Goal: Contribute content: Contribute content

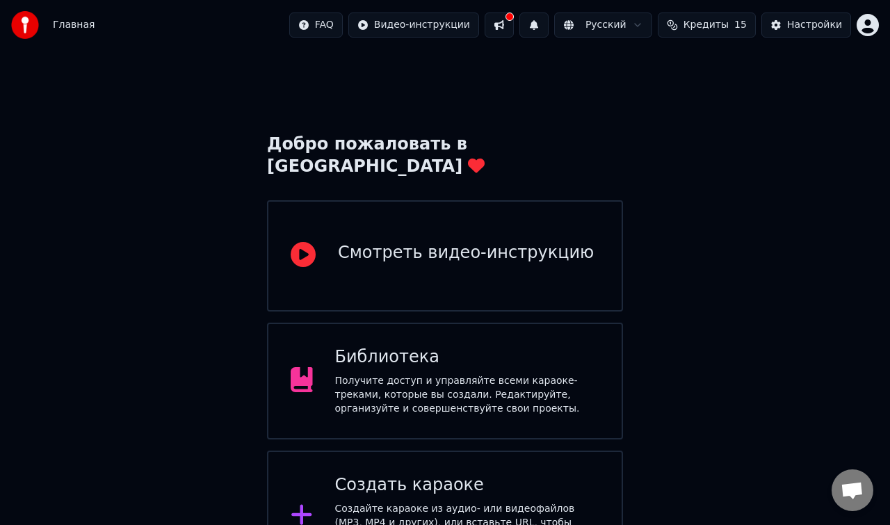
scroll to position [170, 0]
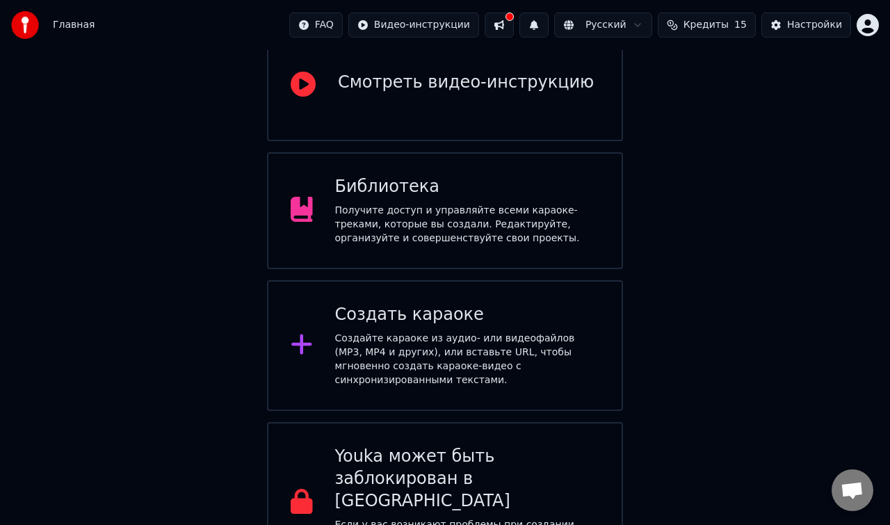
click at [502, 204] on div "Получите доступ и управляйте всеми караоке-треками, которые вы создали. Редакти…" at bounding box center [467, 225] width 265 height 42
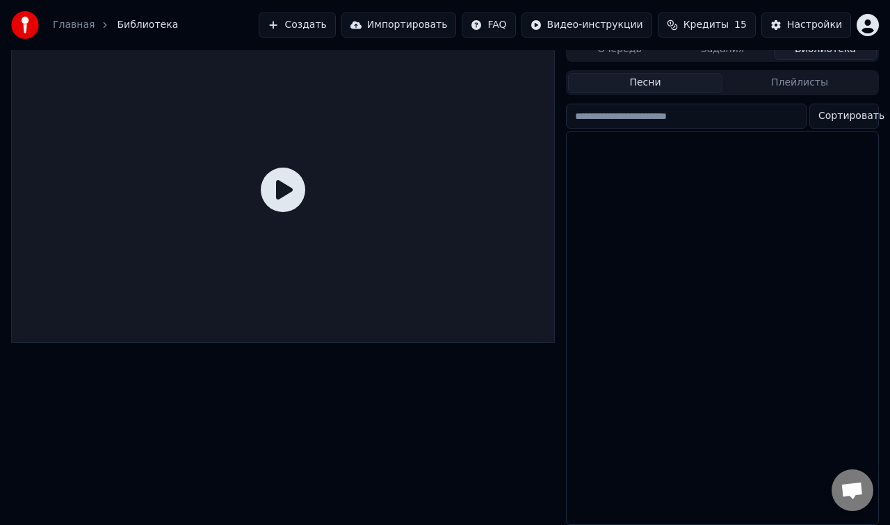
scroll to position [13, 0]
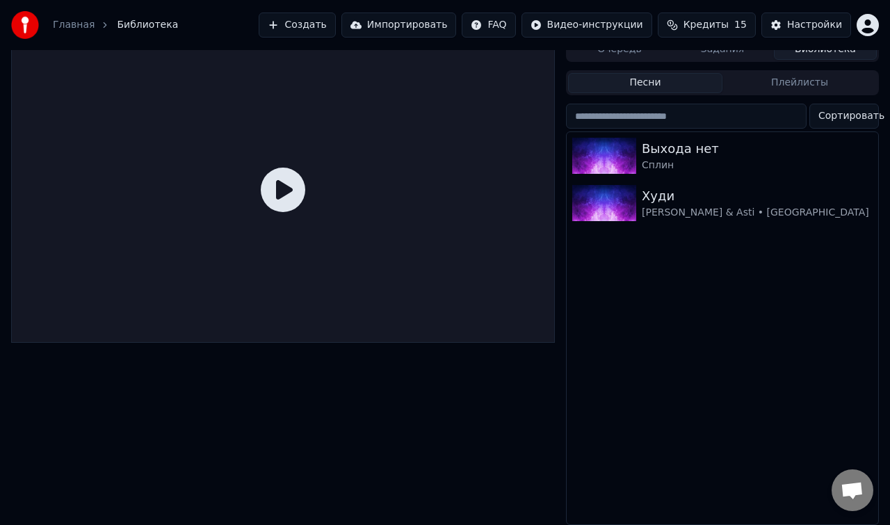
click at [867, 26] on html "Главная Библиотека Создать Импортировать FAQ Видео-инструкции Кредиты 15 Настро…" at bounding box center [445, 249] width 890 height 525
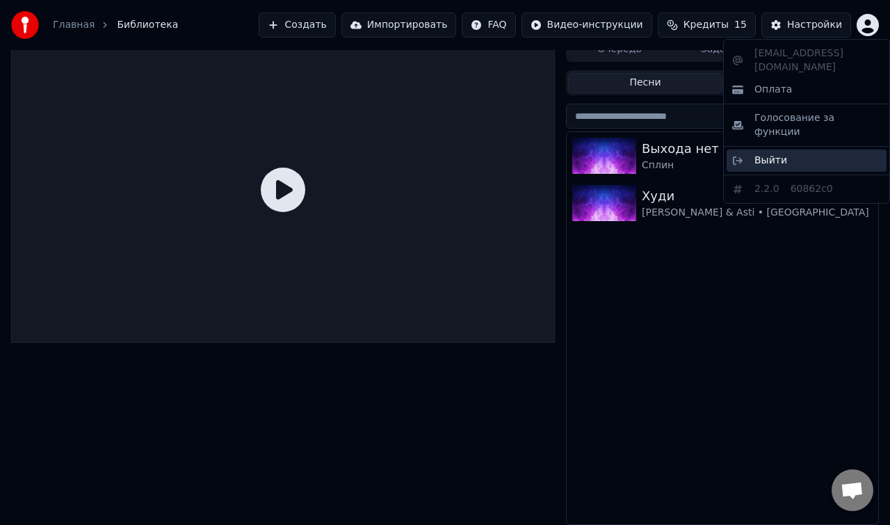
click at [794, 149] on div "Выйти" at bounding box center [806, 160] width 160 height 22
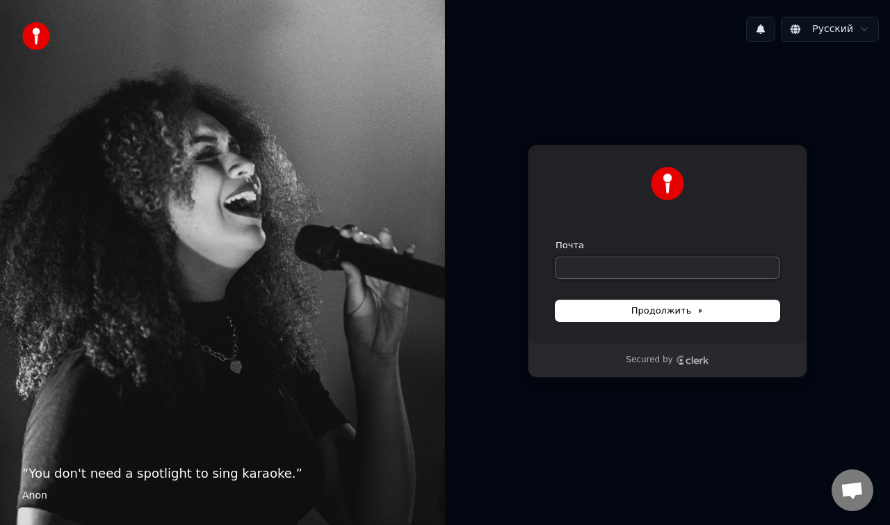
click at [645, 272] on input "Почта" at bounding box center [667, 267] width 224 height 21
click at [648, 315] on span "Продолжить" at bounding box center [667, 310] width 73 height 13
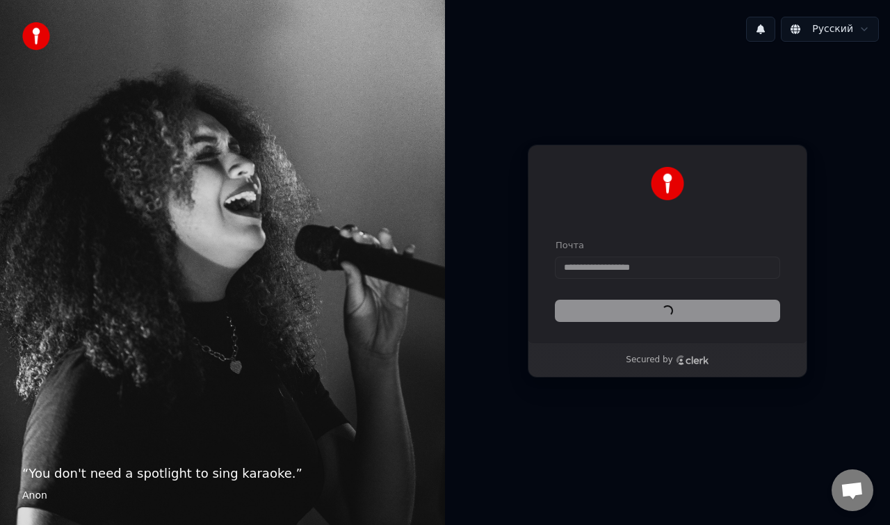
type input "**********"
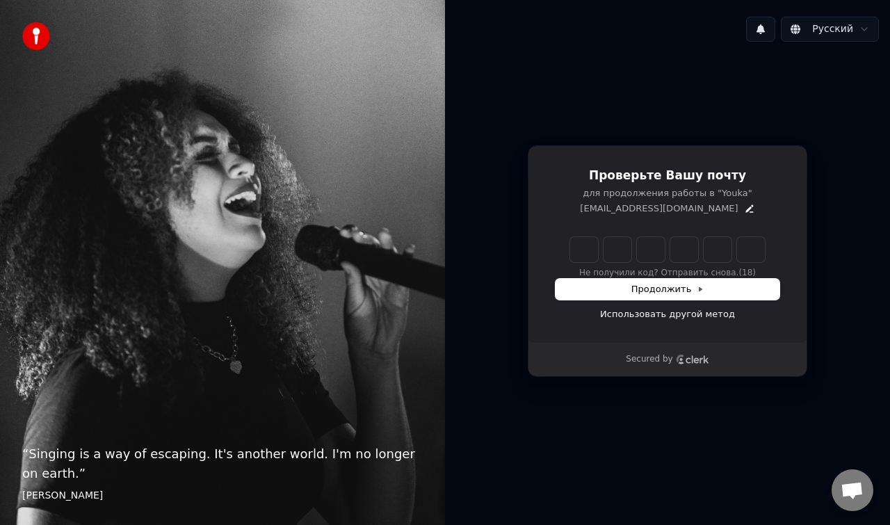
click at [596, 250] on input "Enter verification code" at bounding box center [667, 249] width 195 height 25
type input "******"
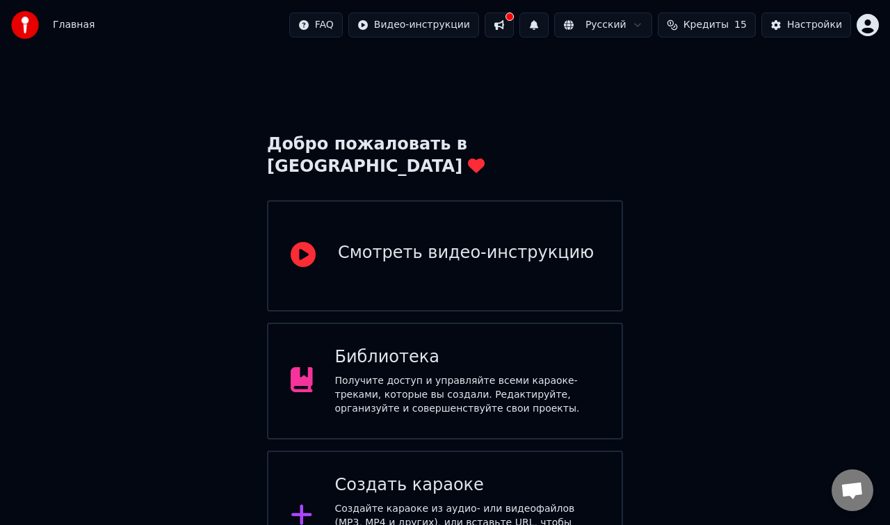
click at [864, 26] on html "Главная FAQ Видео-инструкции Русский Кредиты 15 Настройки Добро пожаловать в Yo…" at bounding box center [445, 376] width 890 height 753
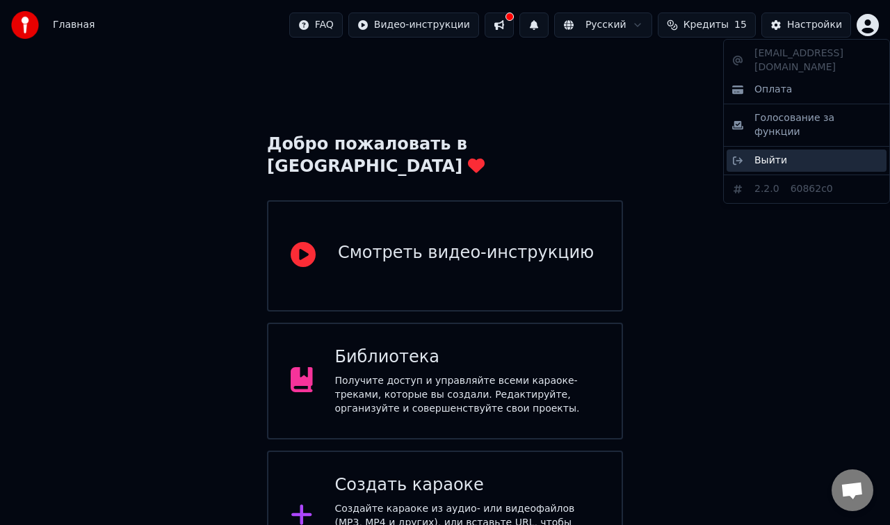
click at [794, 149] on div "Выйти" at bounding box center [806, 160] width 160 height 22
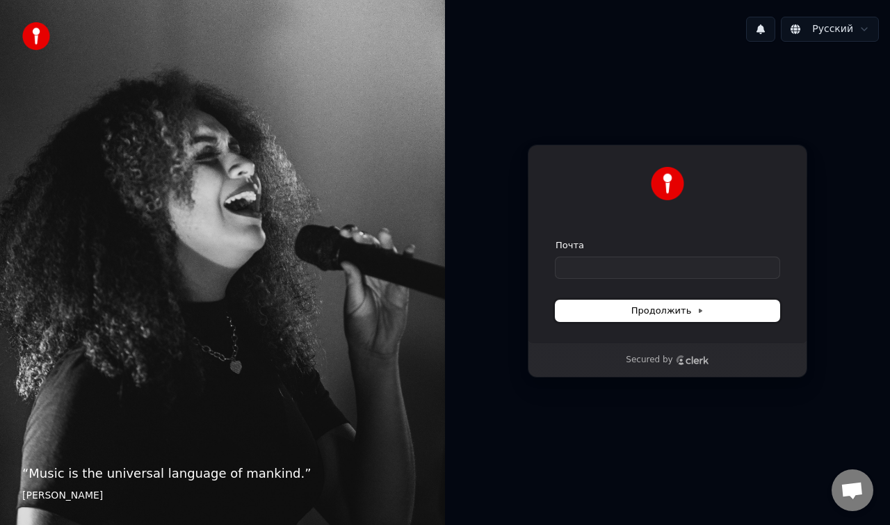
click at [680, 316] on span "Продолжить" at bounding box center [667, 310] width 73 height 13
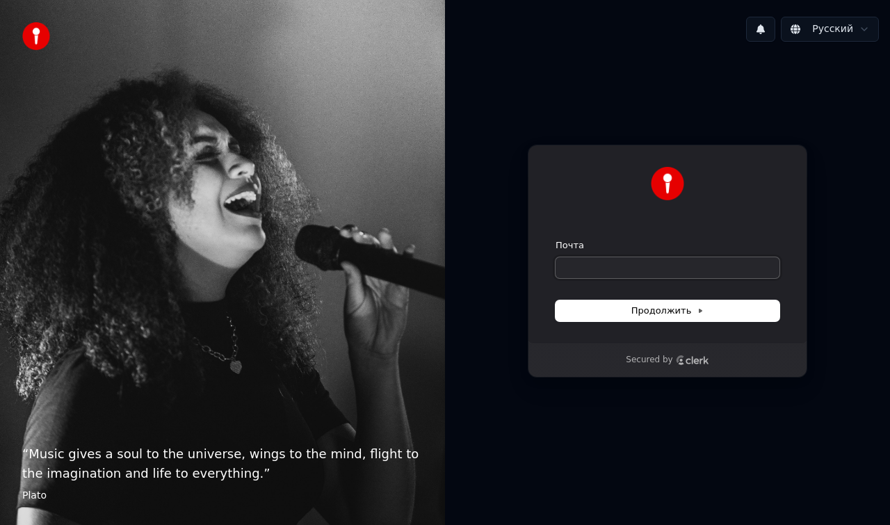
click at [589, 261] on input "Почта" at bounding box center [667, 267] width 224 height 21
click at [670, 312] on span "Продолжить" at bounding box center [667, 310] width 73 height 13
type input "**********"
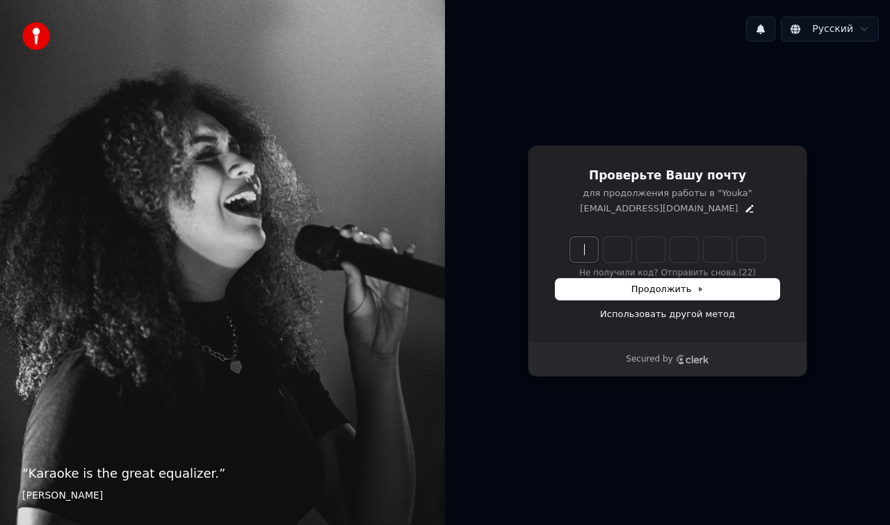
click at [585, 252] on input "Enter verification code" at bounding box center [681, 249] width 222 height 25
type input "******"
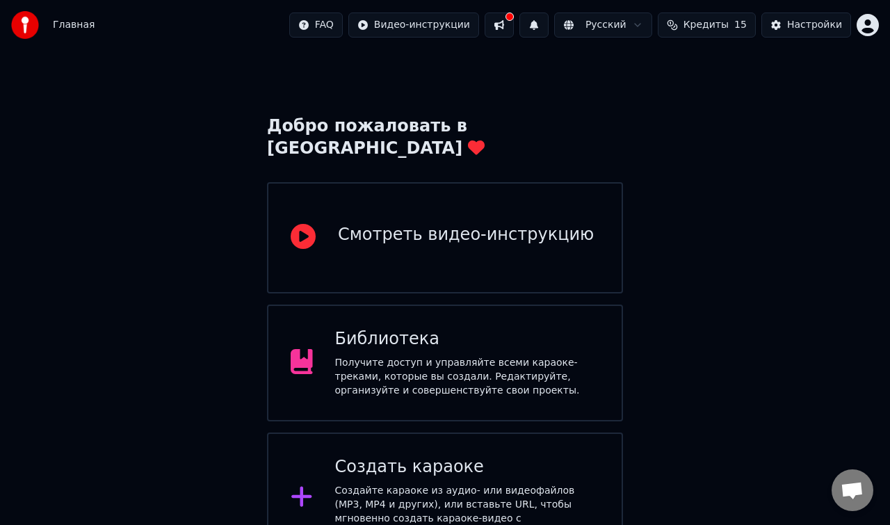
click at [526, 364] on div "Получите доступ и управляйте всеми караоке-треками, которые вы создали. Редакти…" at bounding box center [467, 377] width 265 height 42
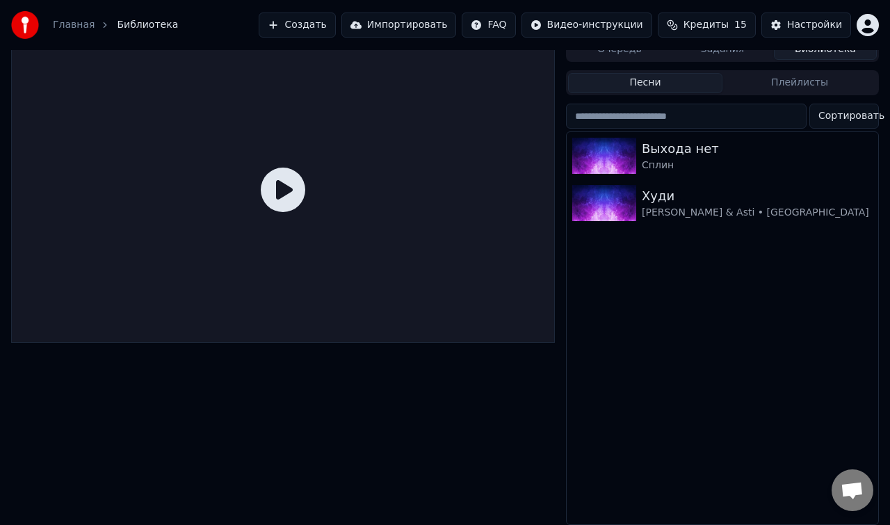
click at [305, 26] on button "Создать" at bounding box center [297, 25] width 76 height 25
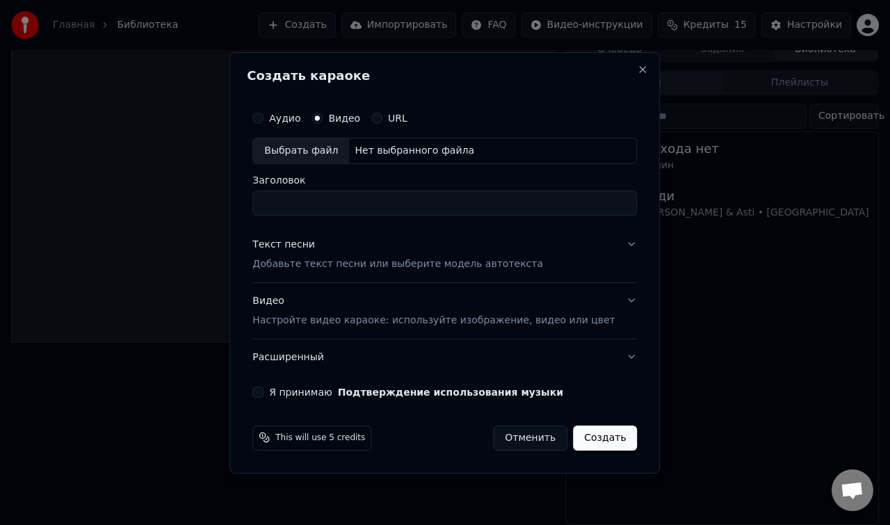
click at [300, 122] on label "Аудио" at bounding box center [284, 118] width 31 height 10
click at [263, 122] on button "Аудио" at bounding box center [257, 118] width 11 height 11
click at [302, 154] on div "Выбрать файл" at bounding box center [301, 150] width 96 height 25
type input "**********"
click at [614, 245] on button "Текст песни Добавьте текст песни или выберите модель автотекста" at bounding box center [444, 255] width 384 height 56
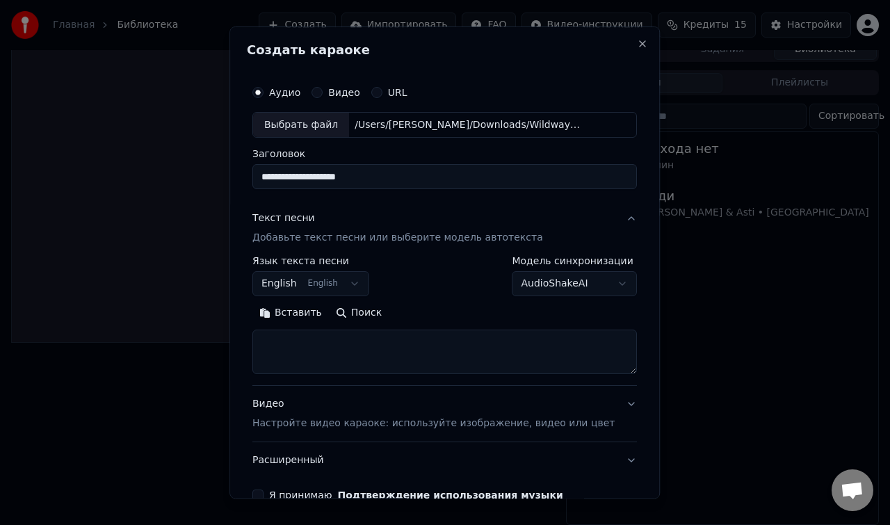
click at [344, 291] on button "English English" at bounding box center [310, 284] width 117 height 25
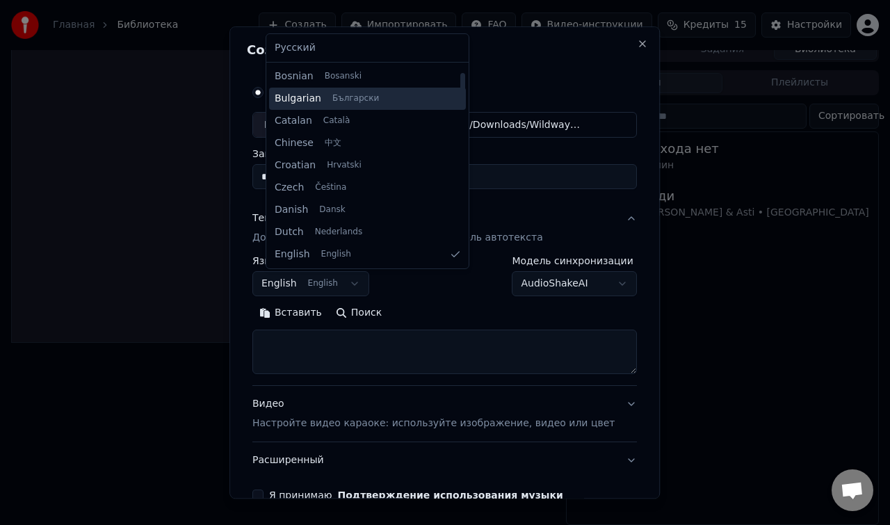
scroll to position [0, 0]
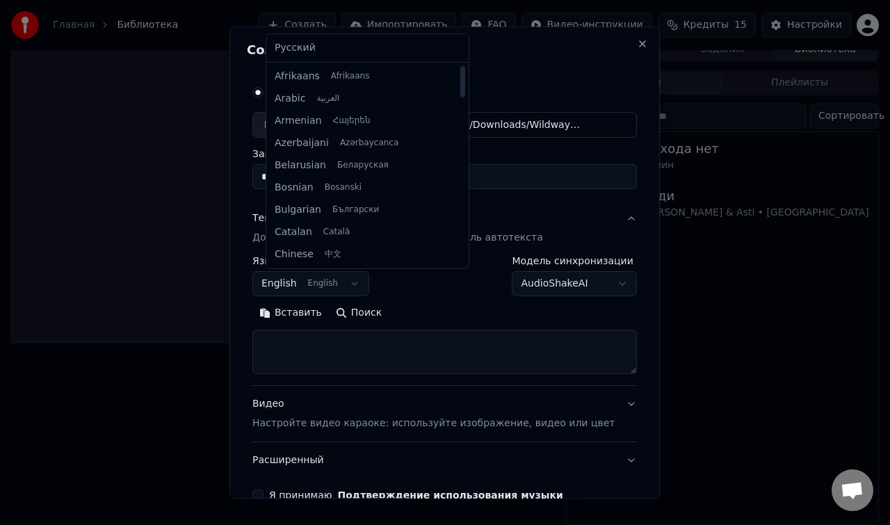
select select "**"
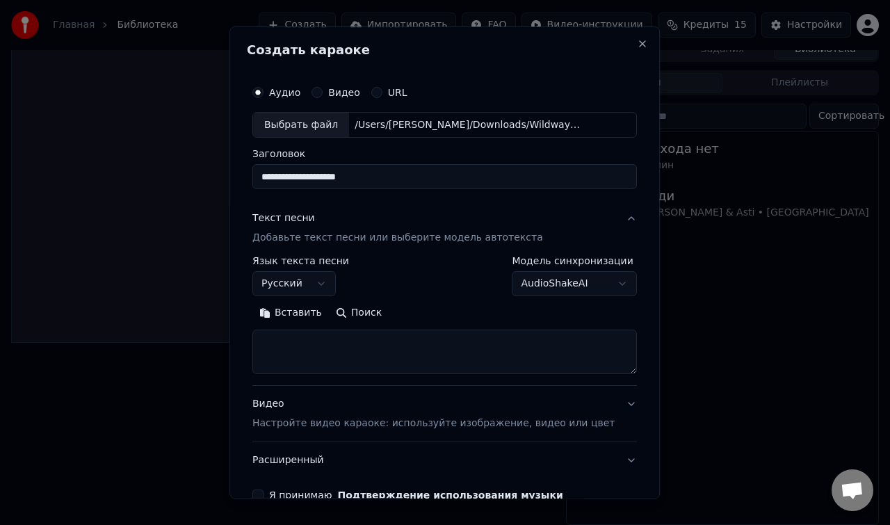
click at [542, 286] on button "AudioShakeAI" at bounding box center [574, 284] width 125 height 25
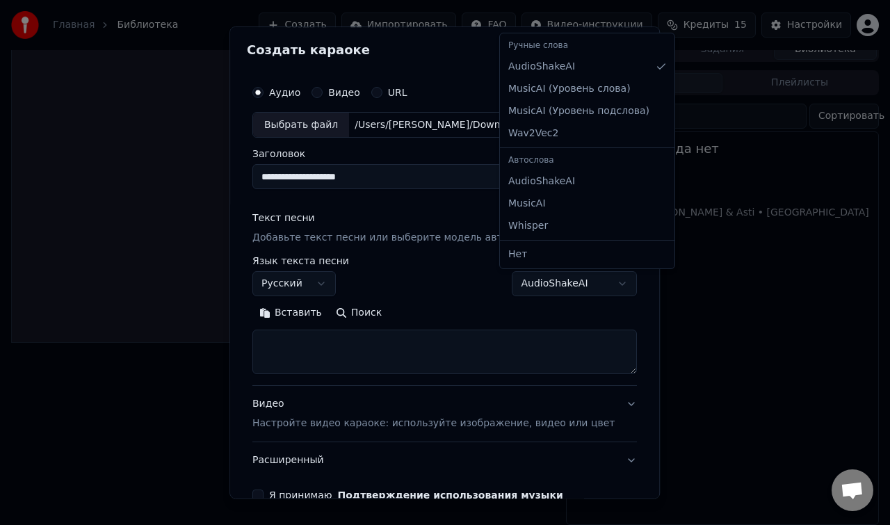
select select "**********"
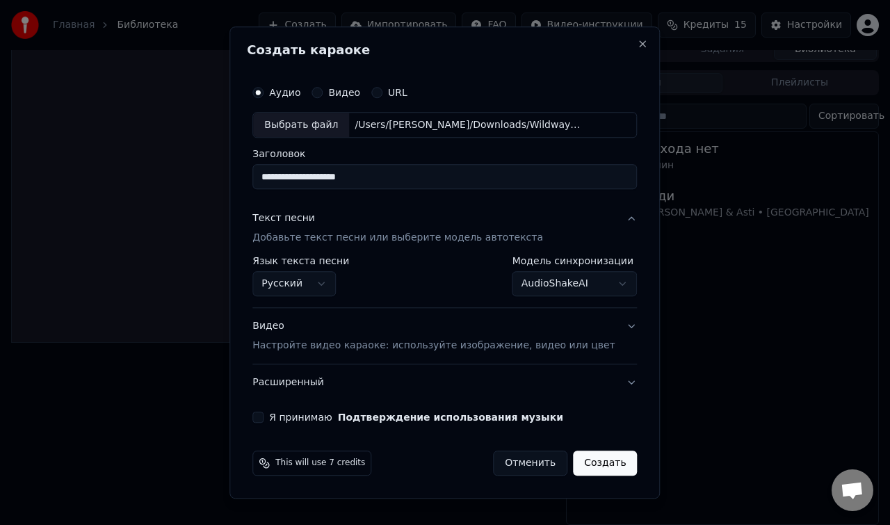
click at [263, 419] on button "Я принимаю Подтверждение использования музыки" at bounding box center [257, 417] width 11 height 11
click at [593, 462] on button "Создать" at bounding box center [605, 463] width 64 height 25
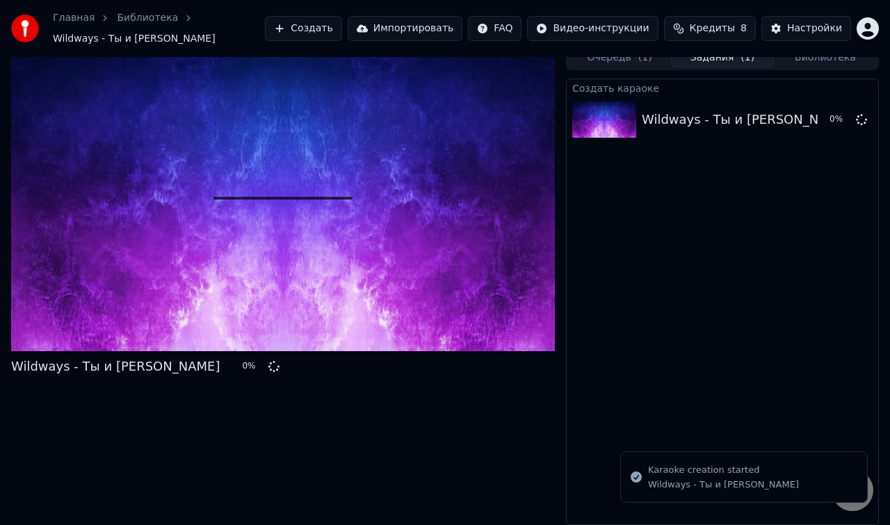
scroll to position [12, 0]
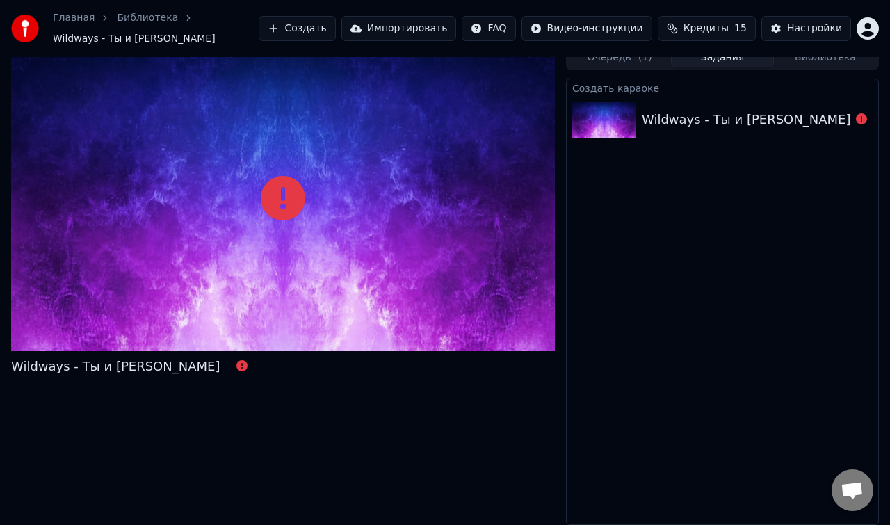
click at [744, 124] on div "Wildways - Ты и [PERSON_NAME]" at bounding box center [746, 119] width 209 height 19
click at [857, 119] on icon at bounding box center [861, 118] width 11 height 11
click at [860, 119] on icon at bounding box center [861, 118] width 11 height 11
click at [732, 126] on div "Wildways - Ты и [PERSON_NAME]" at bounding box center [746, 119] width 209 height 19
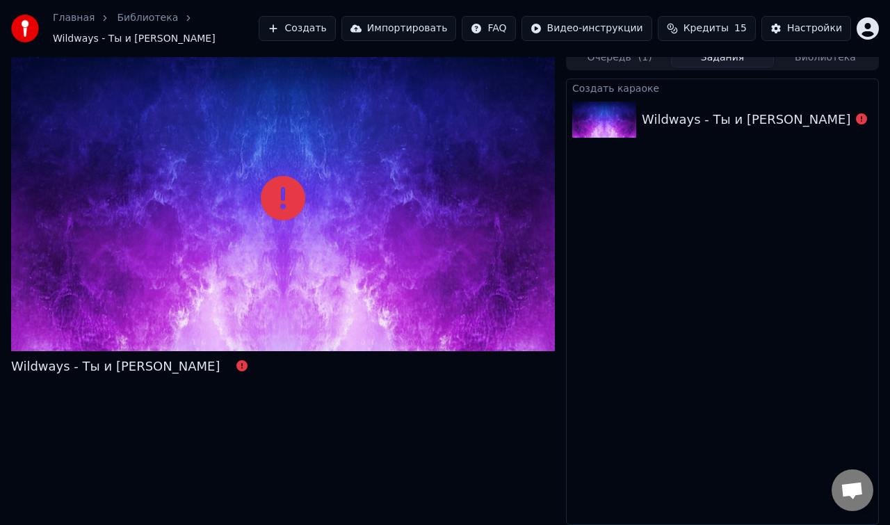
click at [732, 126] on div "Wildways - Ты и [PERSON_NAME]" at bounding box center [746, 119] width 209 height 19
click at [120, 20] on link "Библиотека" at bounding box center [147, 18] width 61 height 14
click at [76, 24] on link "Главная" at bounding box center [74, 18] width 42 height 14
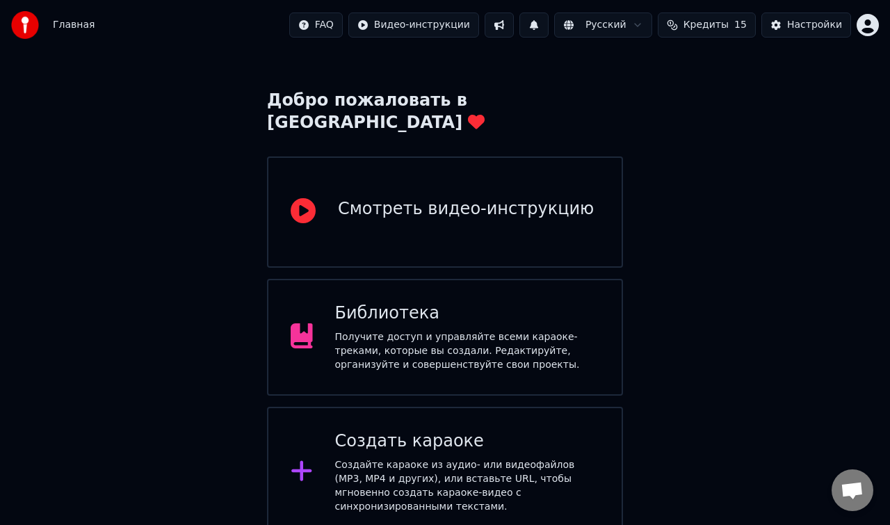
click at [384, 305] on div "Библиотека Получите доступ и управляйте всеми караоке-треками, которые вы созда…" at bounding box center [467, 337] width 265 height 70
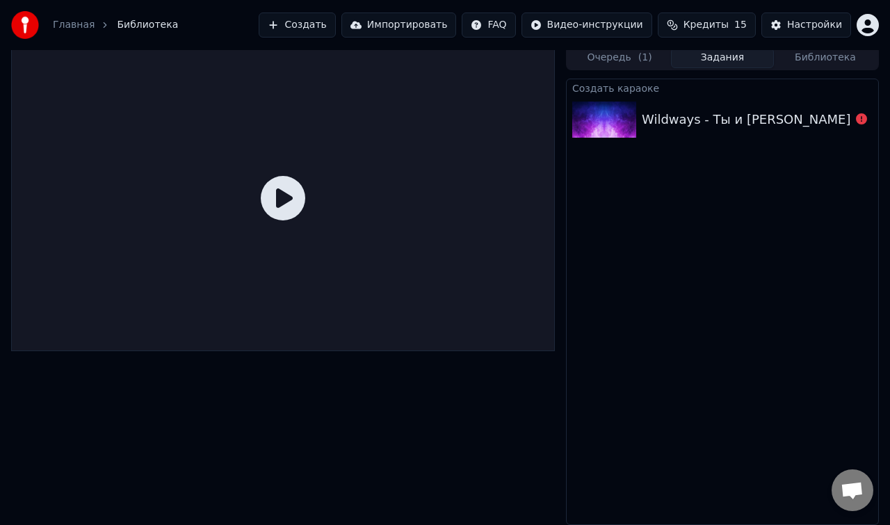
scroll to position [5, 0]
click at [717, 64] on button "Задания" at bounding box center [722, 58] width 103 height 20
click at [795, 63] on button "Библиотека" at bounding box center [825, 58] width 103 height 20
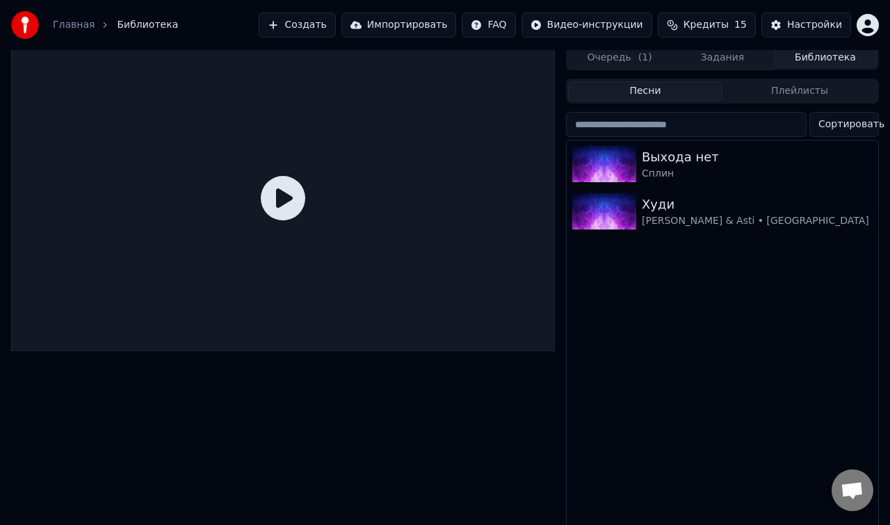
click at [728, 60] on button "Задания" at bounding box center [722, 58] width 103 height 20
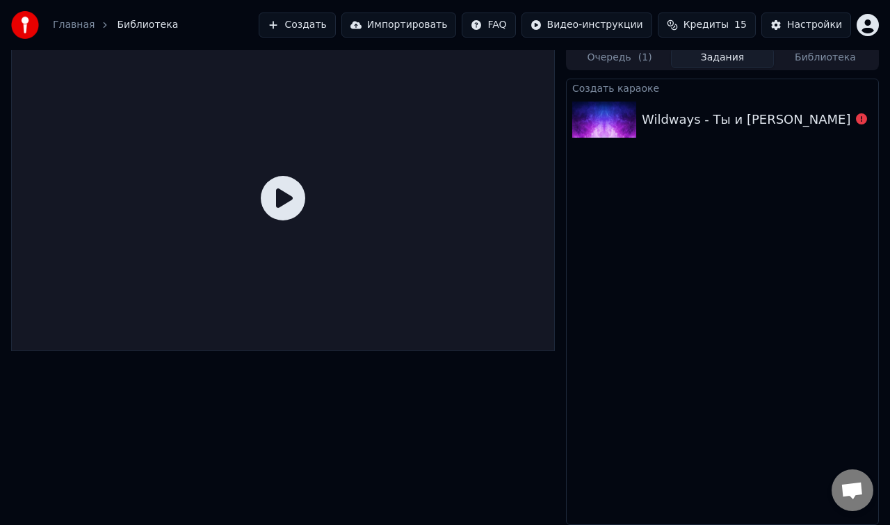
click at [664, 110] on div "Wildways - Ты и [PERSON_NAME]" at bounding box center [746, 119] width 209 height 19
click at [292, 187] on icon at bounding box center [283, 198] width 44 height 44
click at [280, 201] on icon at bounding box center [283, 198] width 44 height 44
click at [860, 118] on icon at bounding box center [861, 118] width 11 height 11
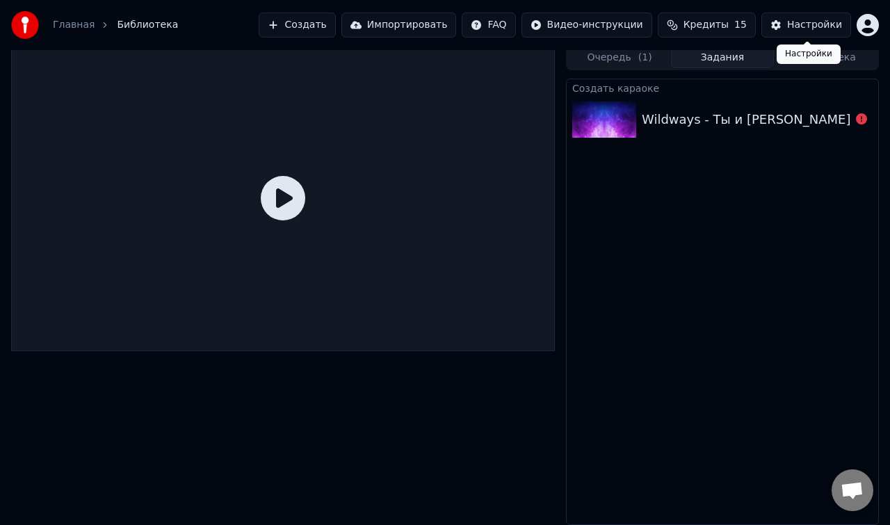
click at [864, 27] on html "Главная Библиотека Создать Импортировать FAQ Видео-инструкции Кредиты 15 Настро…" at bounding box center [445, 257] width 890 height 525
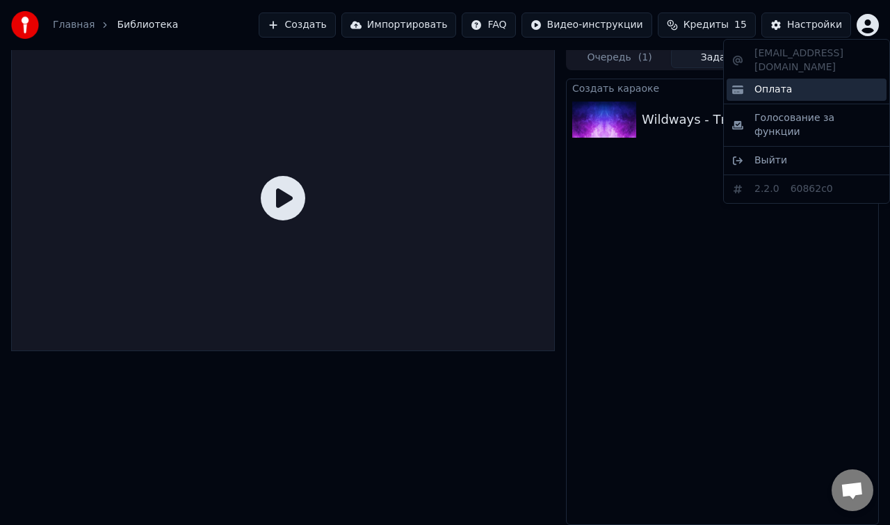
drag, startPoint x: 796, startPoint y: 138, endPoint x: 803, endPoint y: 78, distance: 60.9
click at [803, 78] on div "[EMAIL_ADDRESS][DOMAIN_NAME] Оплата Голосование за функции Выйти 2.2.0 60862c0" at bounding box center [806, 121] width 167 height 165
